Goal: Navigation & Orientation: Understand site structure

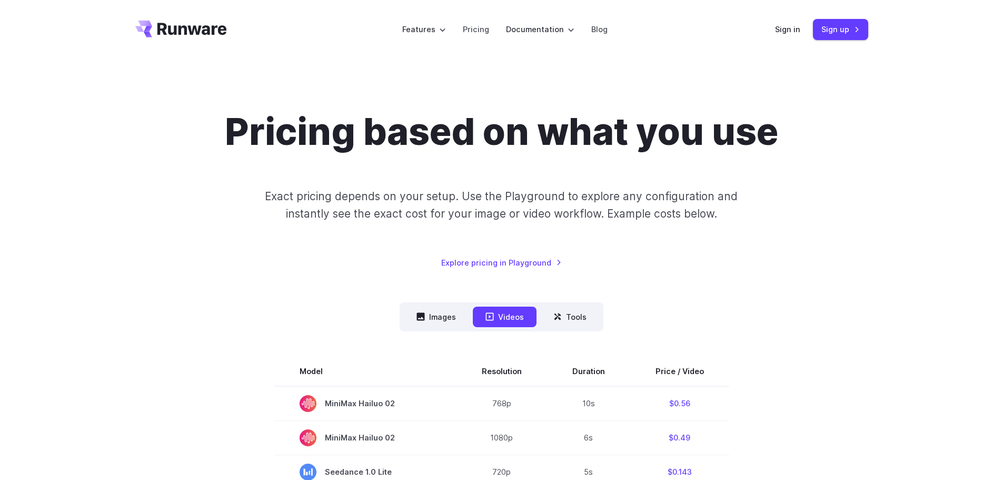
click at [566, 328] on nav "Images Videos Tools ****** ****** *****" at bounding box center [502, 316] width 204 height 29
click at [573, 321] on button "Tools" at bounding box center [570, 316] width 58 height 21
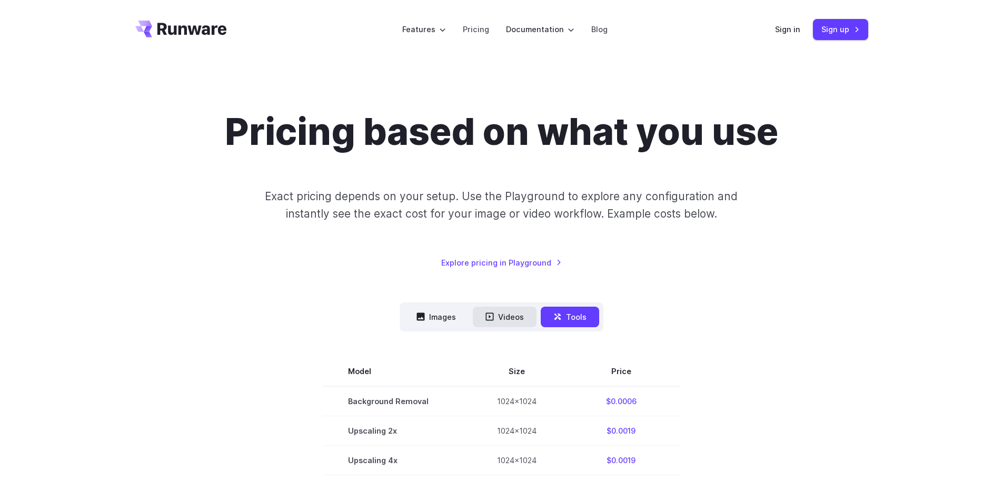
click at [536, 319] on button "Videos" at bounding box center [505, 316] width 64 height 21
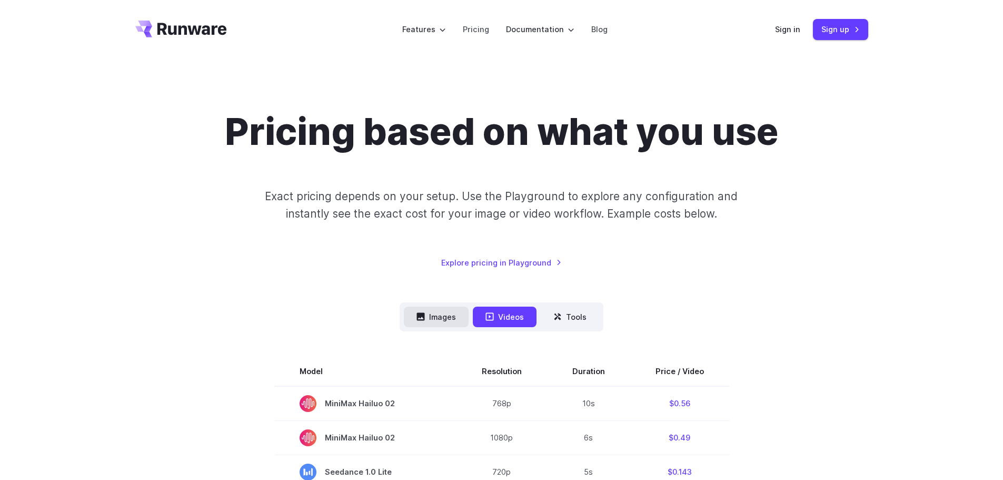
click at [435, 319] on button "Images" at bounding box center [436, 316] width 65 height 21
